Goal: Information Seeking & Learning: Learn about a topic

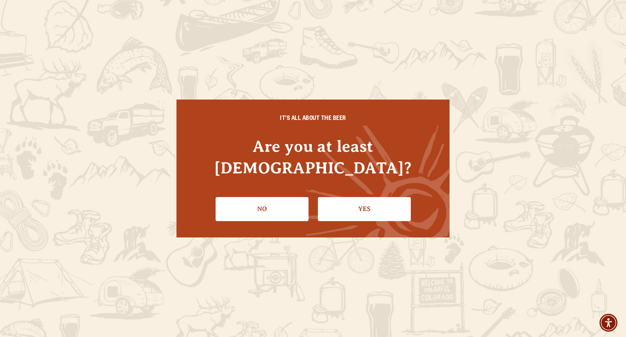
click at [347, 198] on link "Yes" at bounding box center [364, 209] width 93 height 24
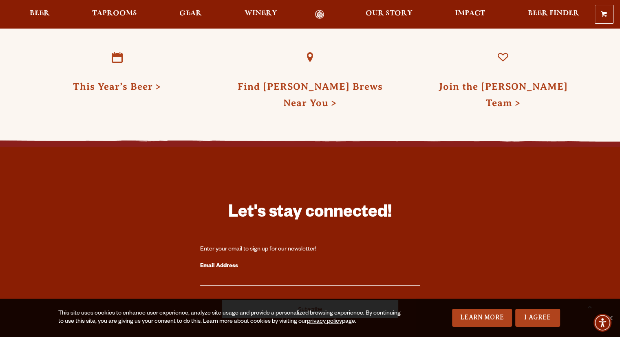
scroll to position [2339, 0]
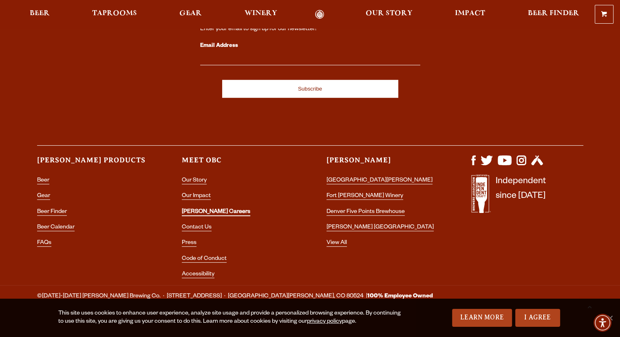
click at [198, 209] on link "[PERSON_NAME] Careers" at bounding box center [216, 212] width 68 height 7
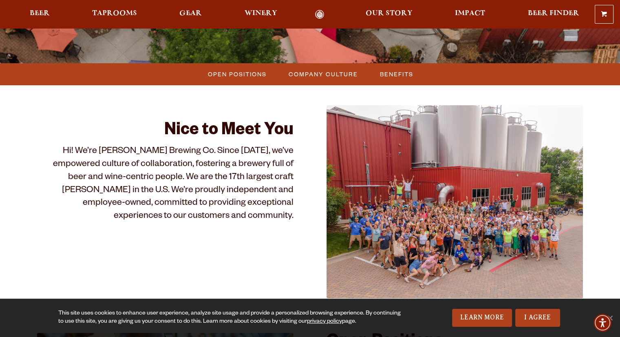
scroll to position [204, 0]
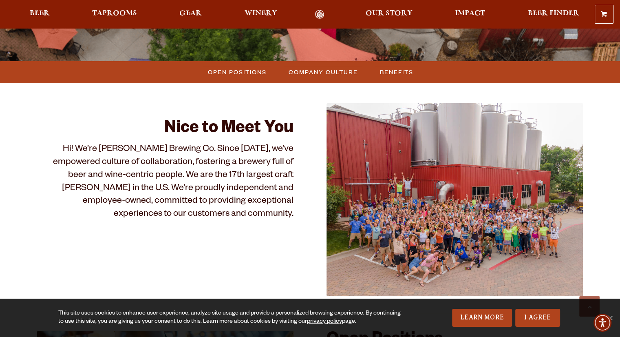
click at [233, 74] on span "Open Positions" at bounding box center [237, 72] width 59 height 12
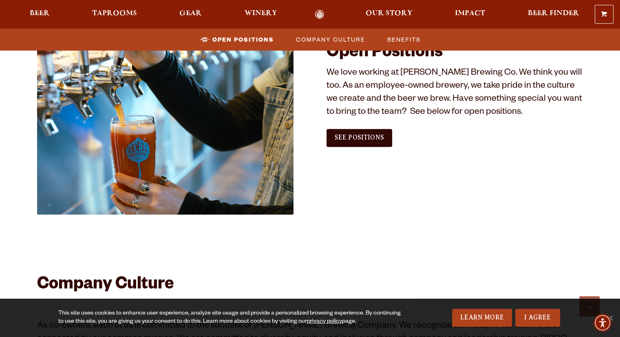
scroll to position [495, 0]
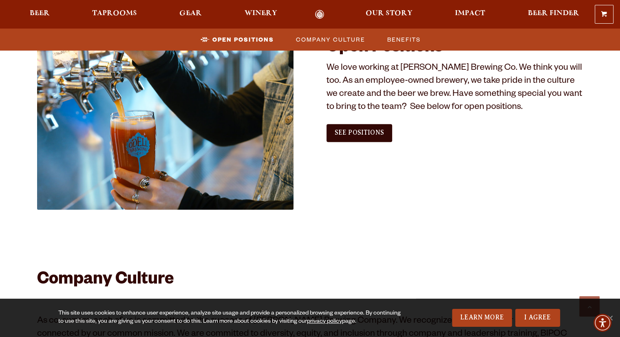
click at [359, 139] on link "See Positions" at bounding box center [359, 133] width 66 height 18
